Goal: Task Accomplishment & Management: Manage account settings

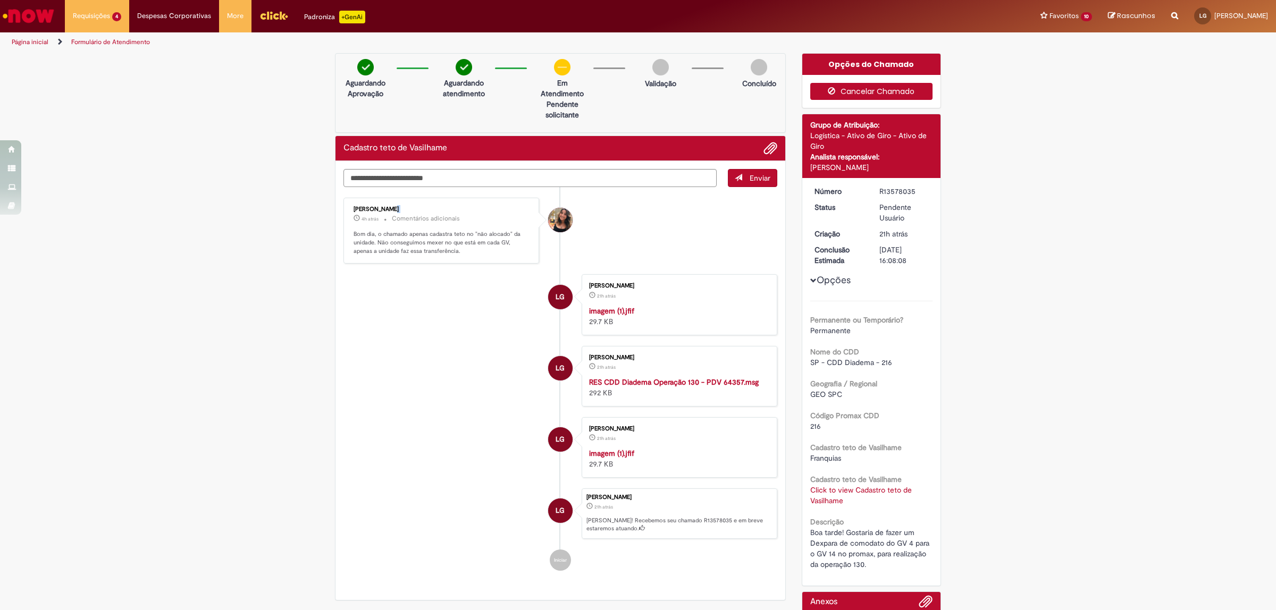
click at [875, 91] on button "Cancelar Chamado" at bounding box center [871, 91] width 123 height 17
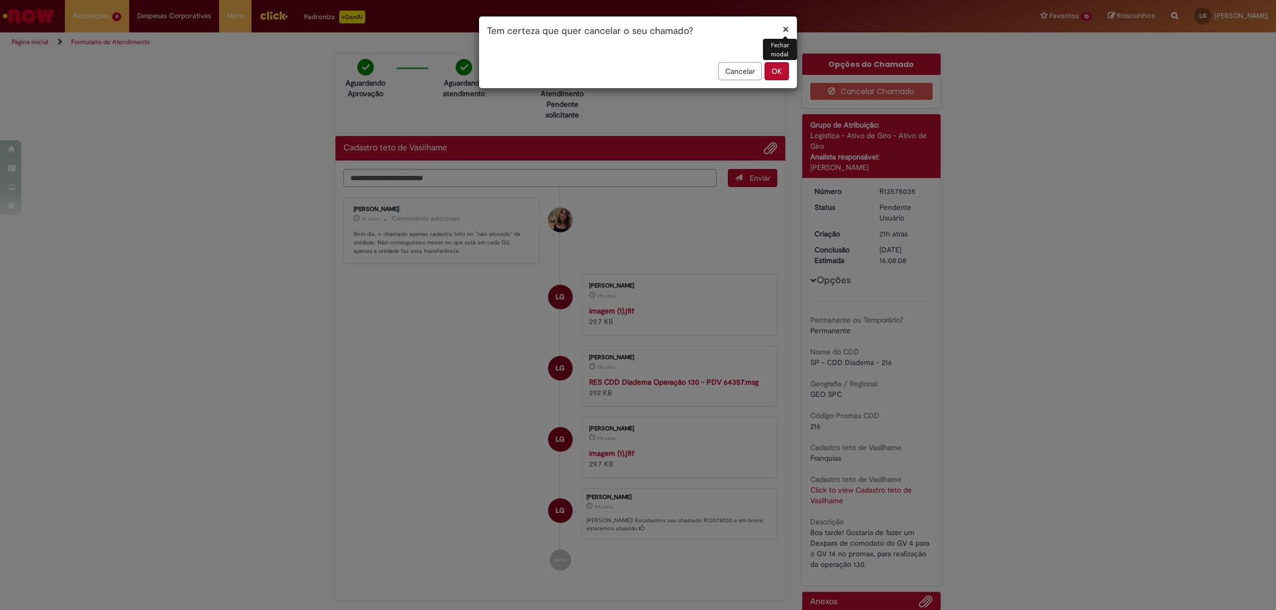
click at [783, 67] on button "OK" at bounding box center [777, 71] width 24 height 18
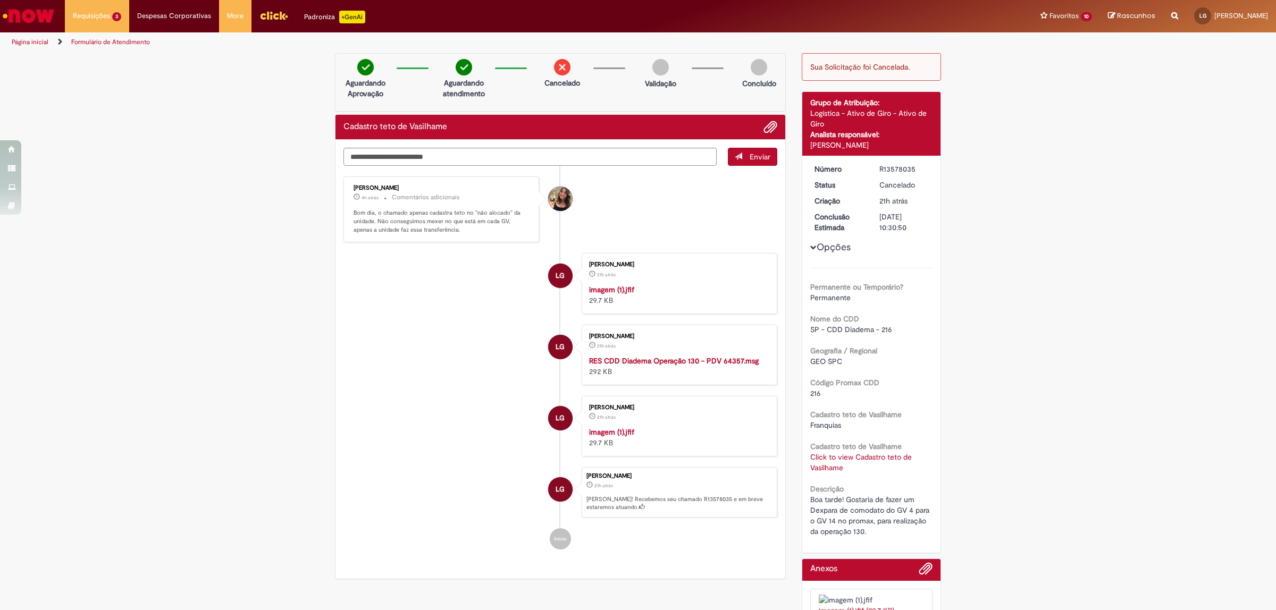
click at [730, 3] on div "Requisições 3 Exibir Todas as Solicitações Solicitação de Limite e Prazo Rota 2…" at bounding box center [666, 16] width 1219 height 32
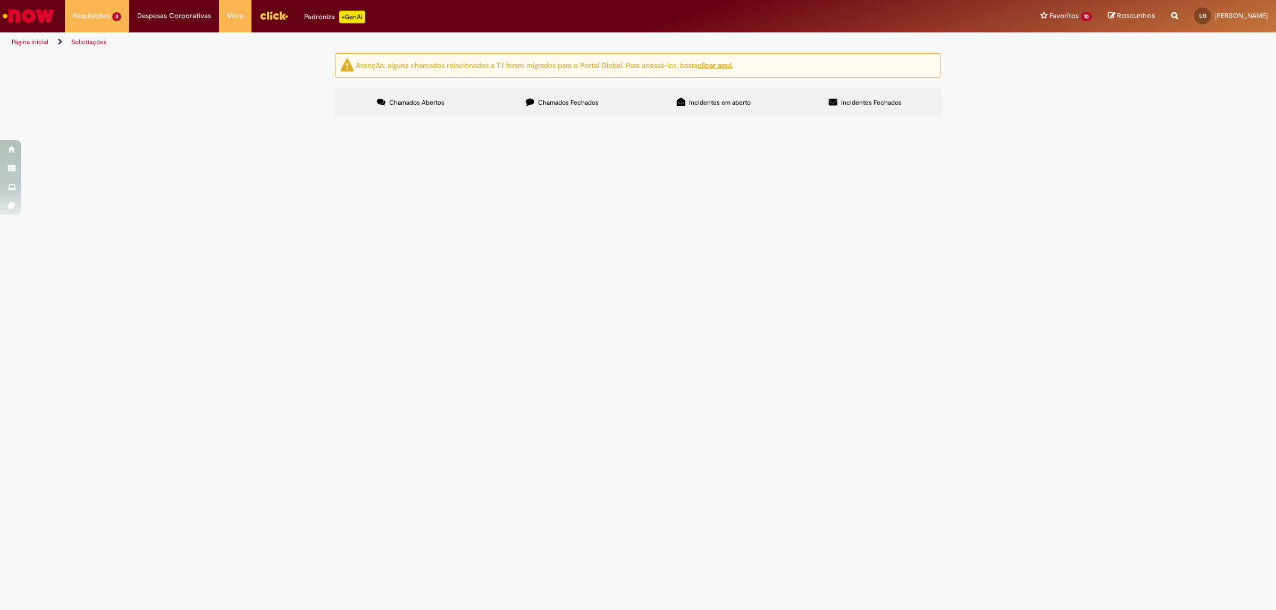
click at [3, 14] on img "Ir para a Homepage" at bounding box center [28, 15] width 55 height 21
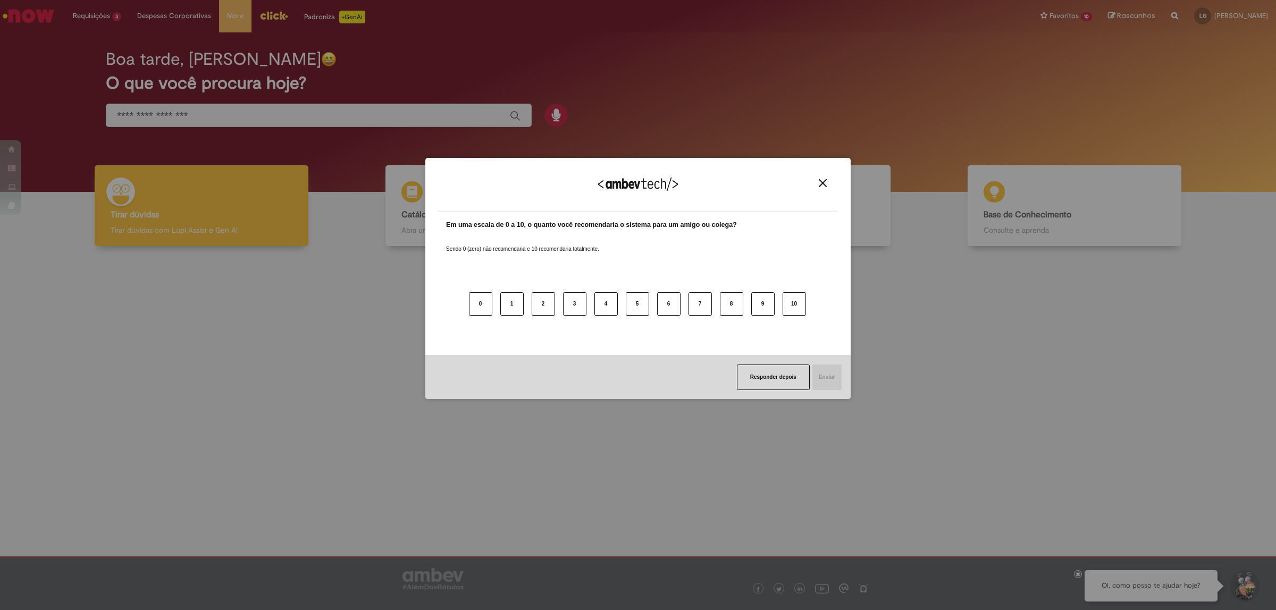
click at [819, 187] on button "Close" at bounding box center [823, 183] width 14 height 9
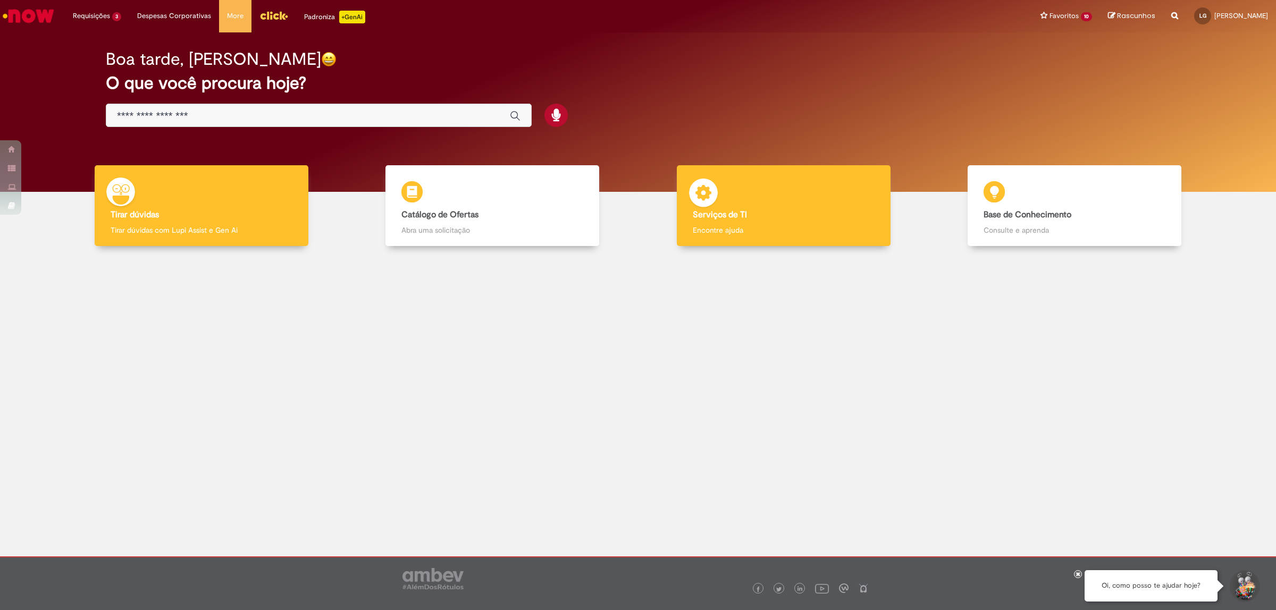
click at [830, 205] on div "Serviços de TI Serviços de TI Encontre ajuda" at bounding box center [784, 205] width 214 height 81
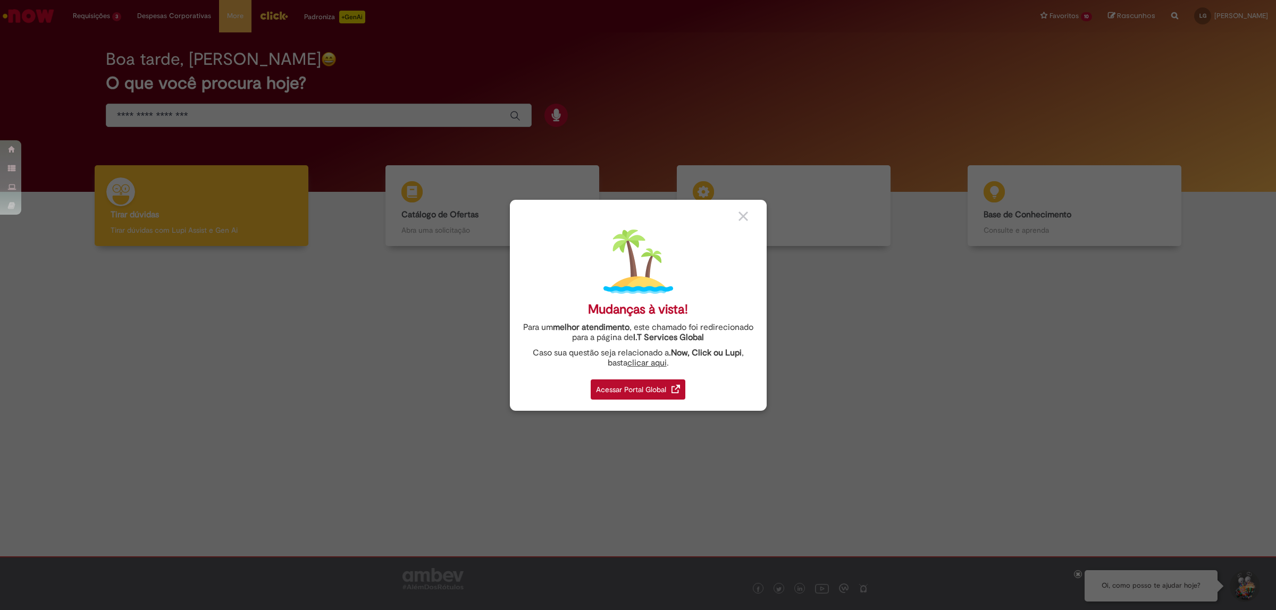
click at [628, 382] on div "Acessar Portal Global" at bounding box center [638, 390] width 95 height 20
